Goal: Find specific page/section: Find specific page/section

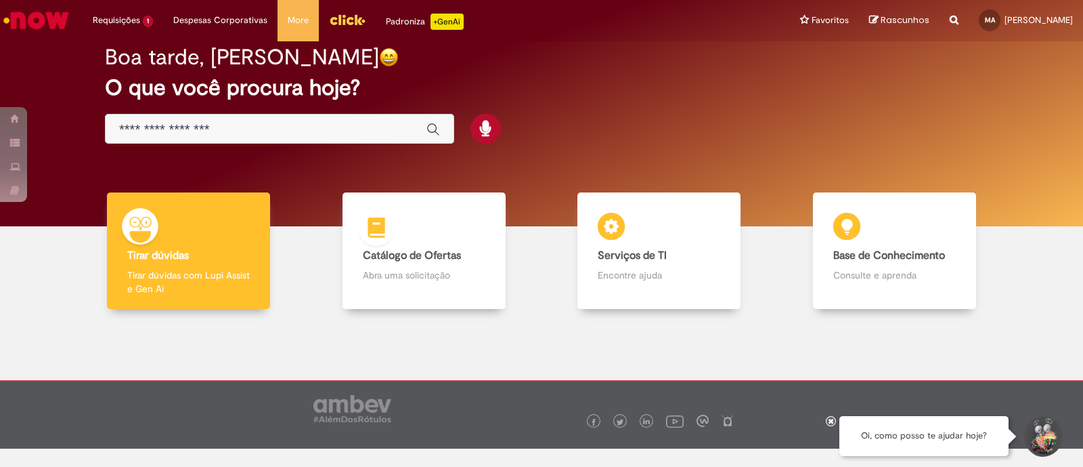
scroll to position [29, 0]
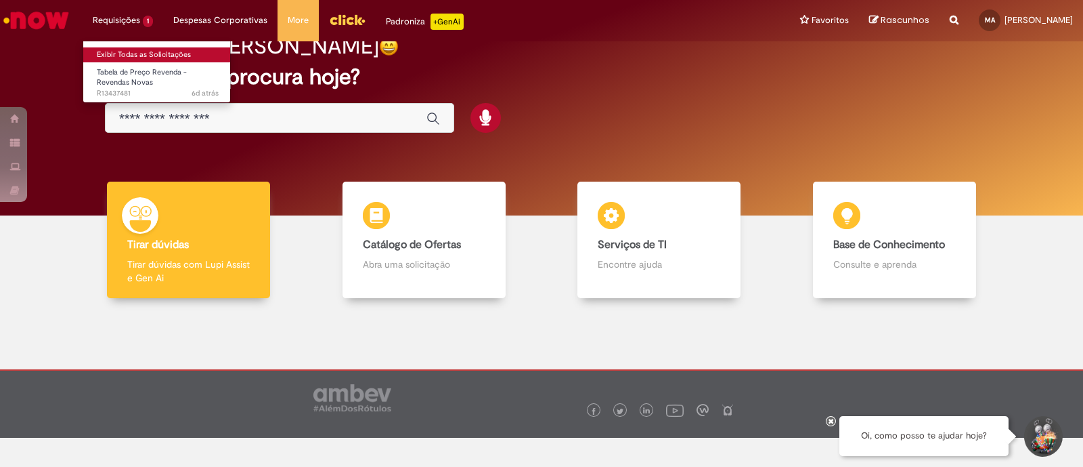
click at [156, 53] on link "Exibir Todas as Solicitações" at bounding box center [157, 54] width 149 height 15
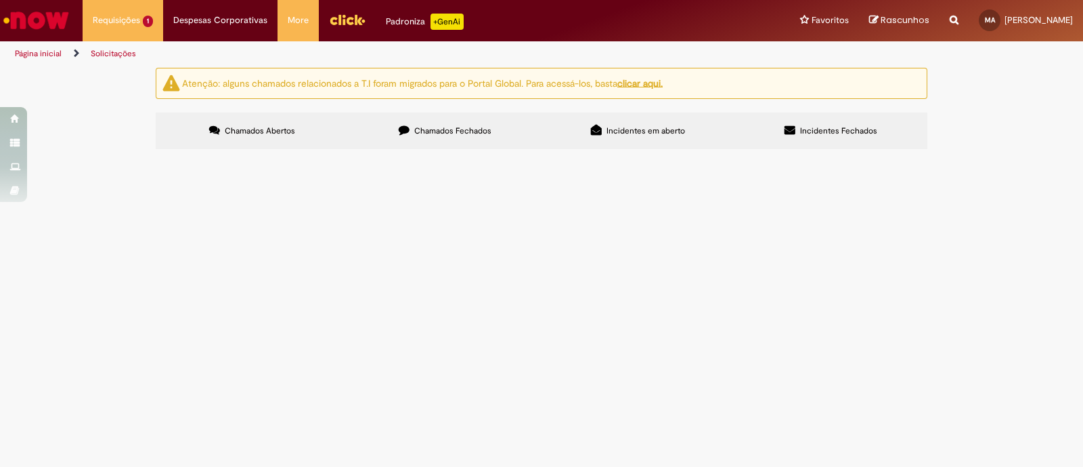
click at [431, 137] on label "Chamados Fechados" at bounding box center [445, 130] width 193 height 37
click at [64, 22] on img "Ir para a Homepage" at bounding box center [36, 20] width 70 height 27
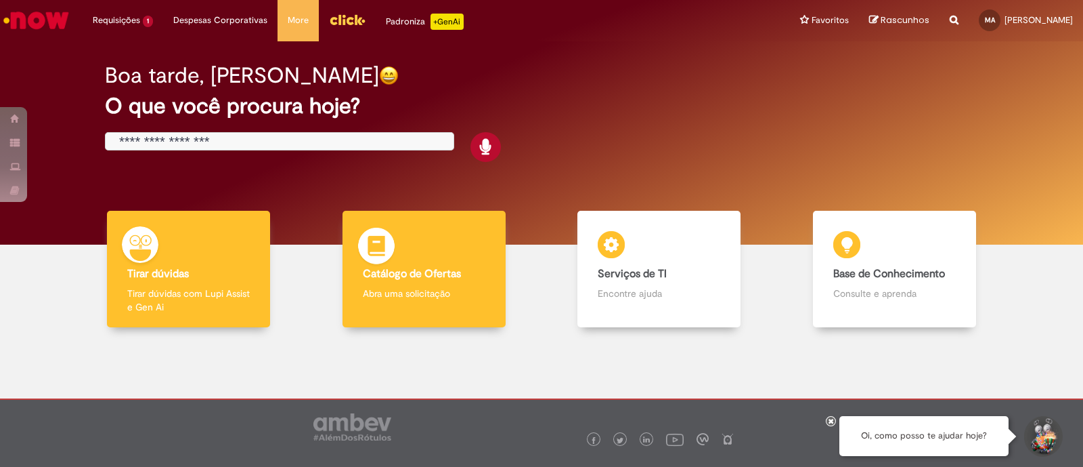
scroll to position [29, 0]
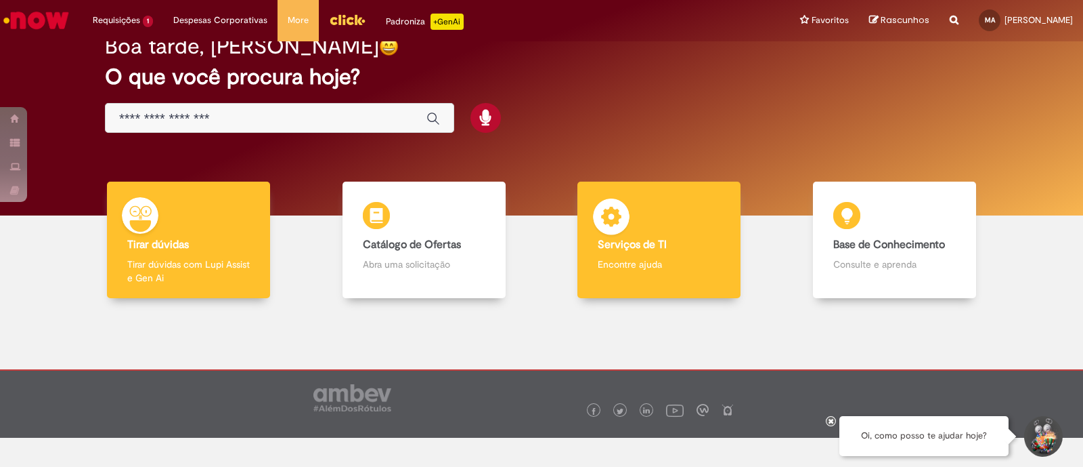
click at [622, 271] on div "Serviços de TI Serviços de TI Encontre ajuda" at bounding box center [659, 239] width 163 height 117
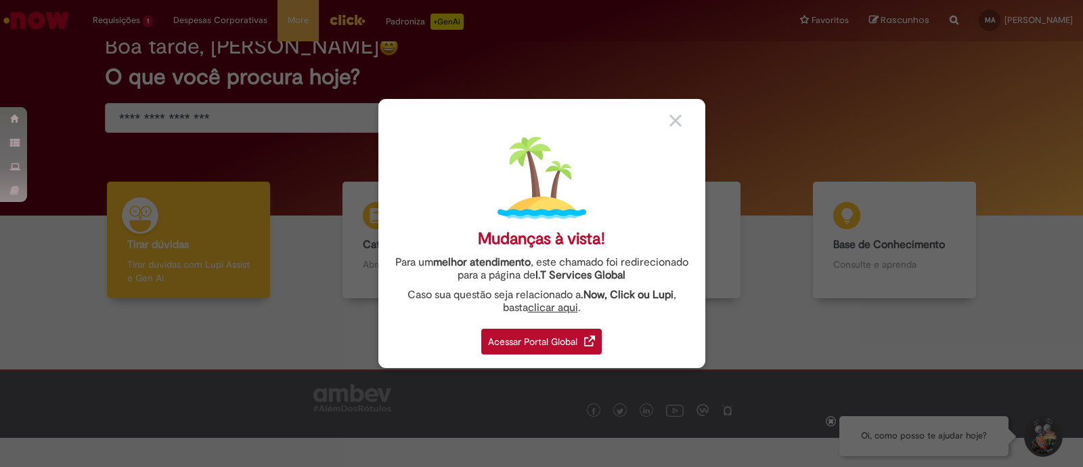
click at [545, 337] on div "Acessar Portal Global" at bounding box center [541, 341] width 121 height 26
